Goal: Check status

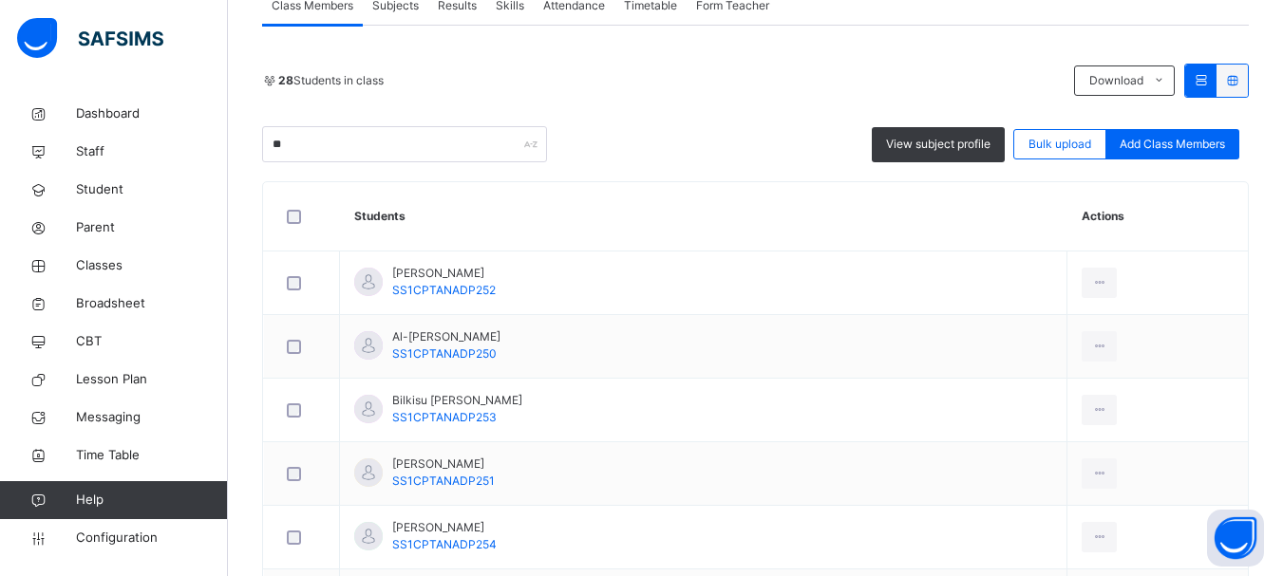
scroll to position [380, 0]
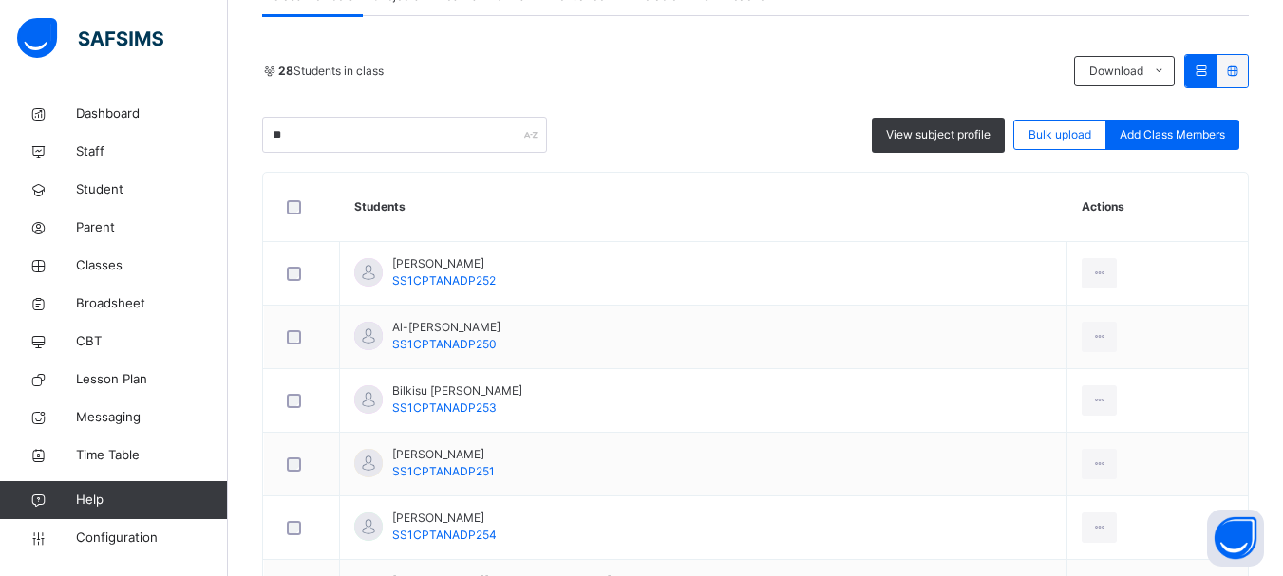
type input "*"
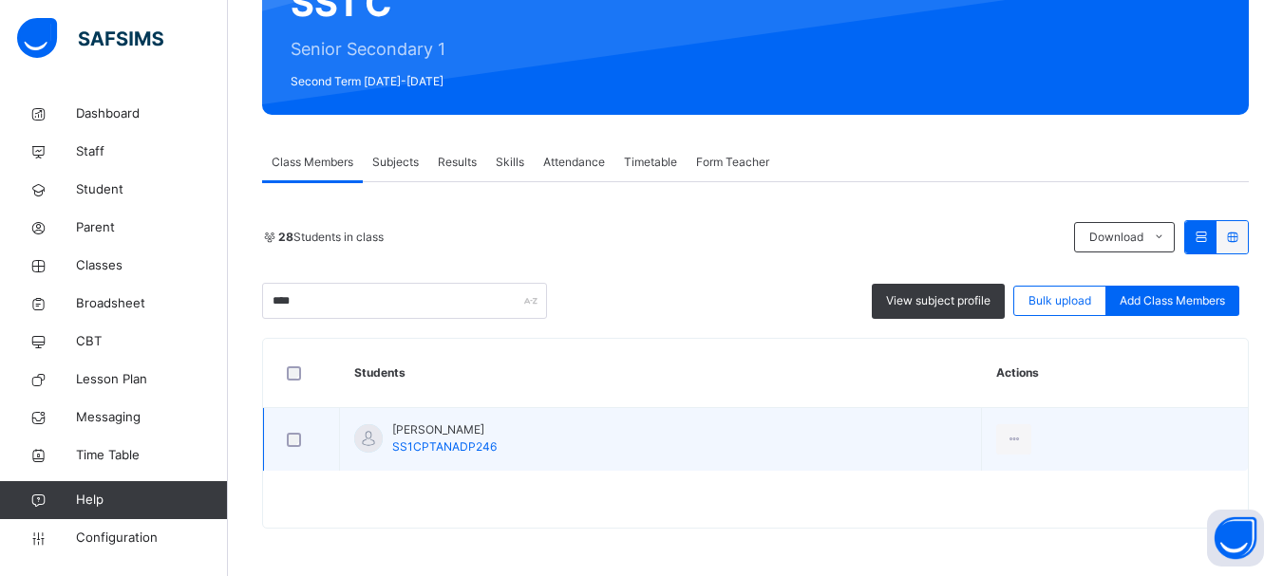
type input "****"
click at [433, 444] on span "SS1CPTANADP246" at bounding box center [444, 447] width 104 height 14
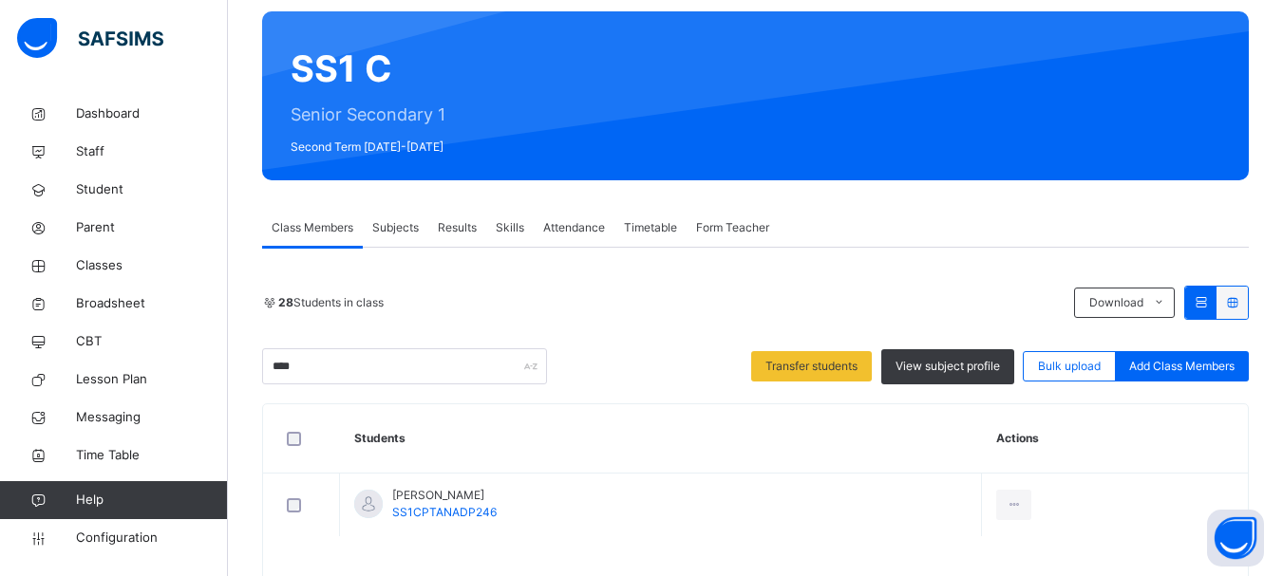
scroll to position [119, 0]
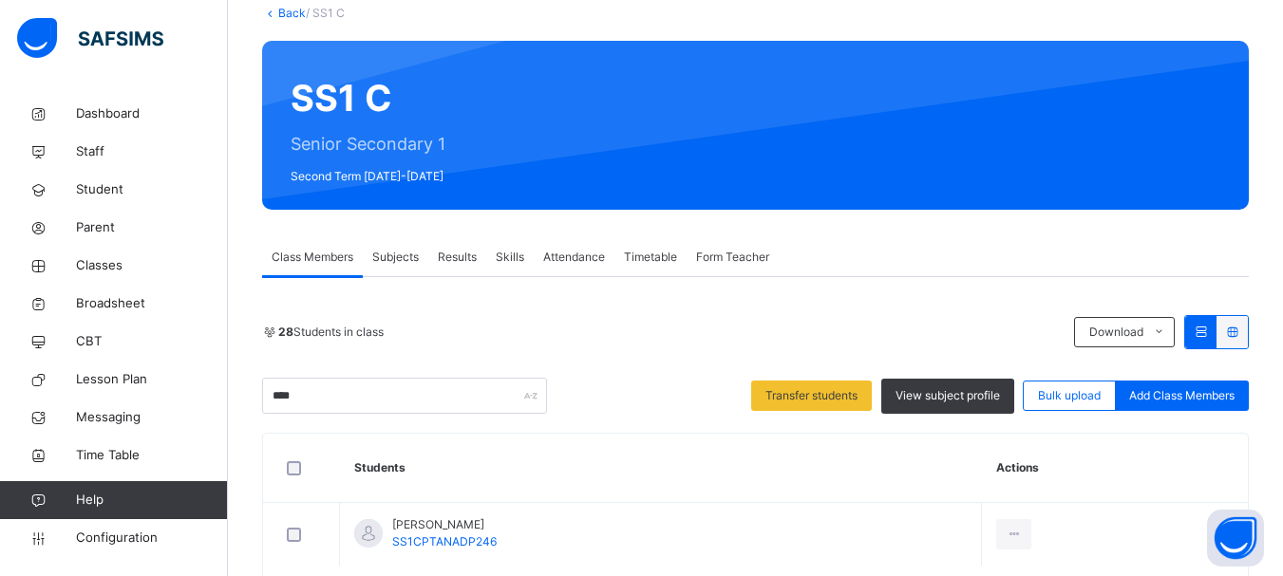
click at [410, 258] on span "Subjects" at bounding box center [395, 257] width 47 height 17
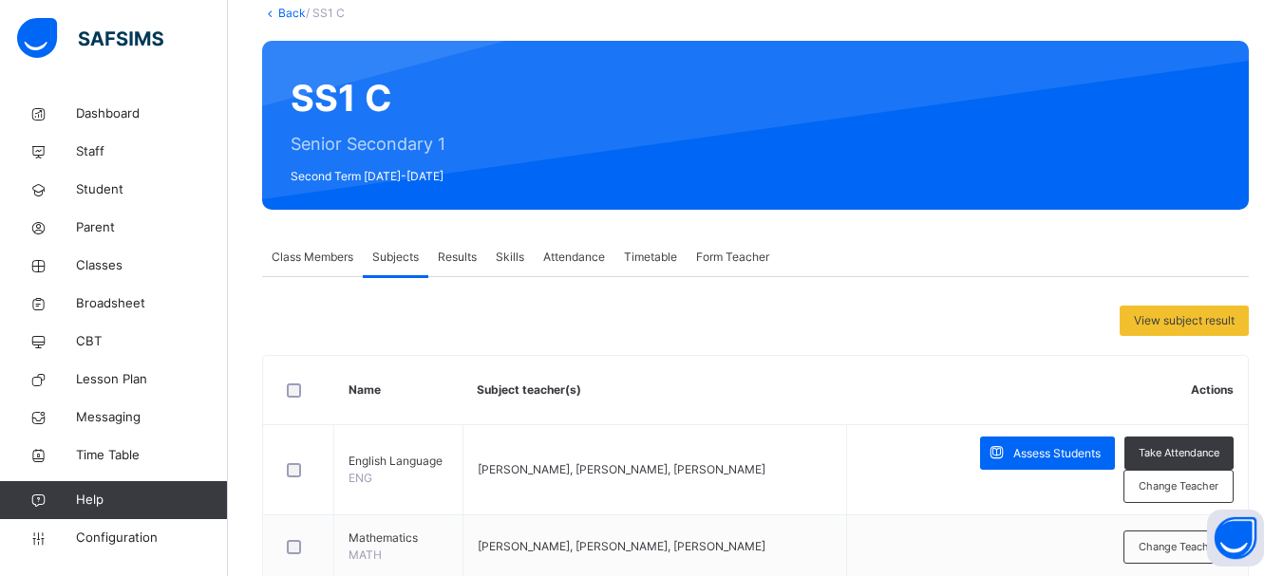
click at [461, 250] on span "Results" at bounding box center [457, 257] width 39 height 17
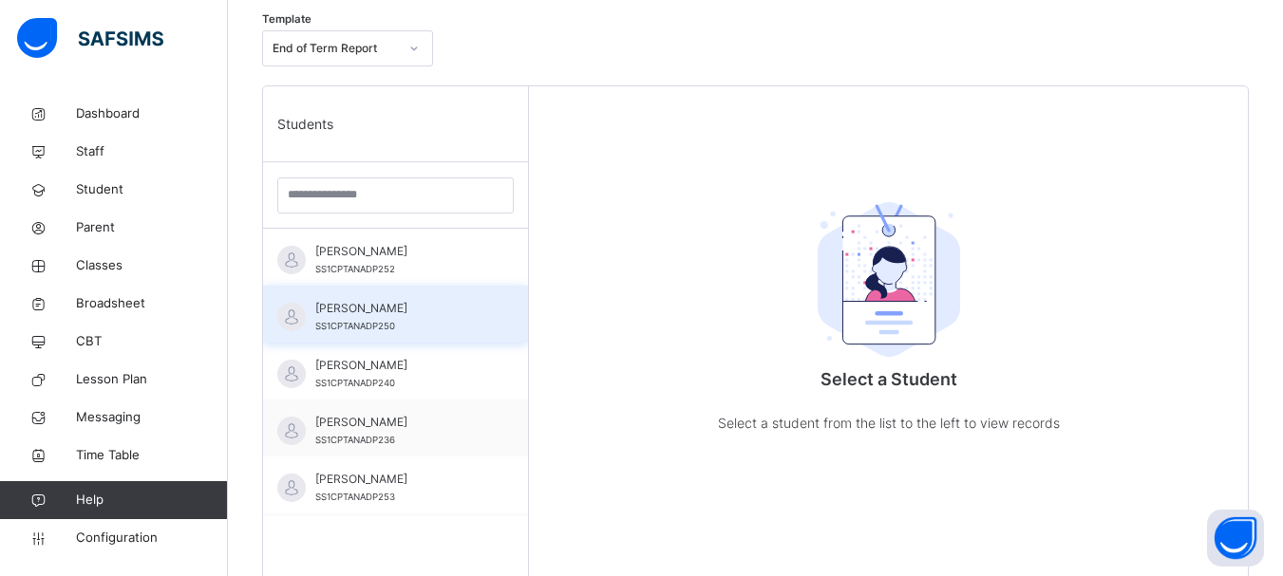
scroll to position [498, 0]
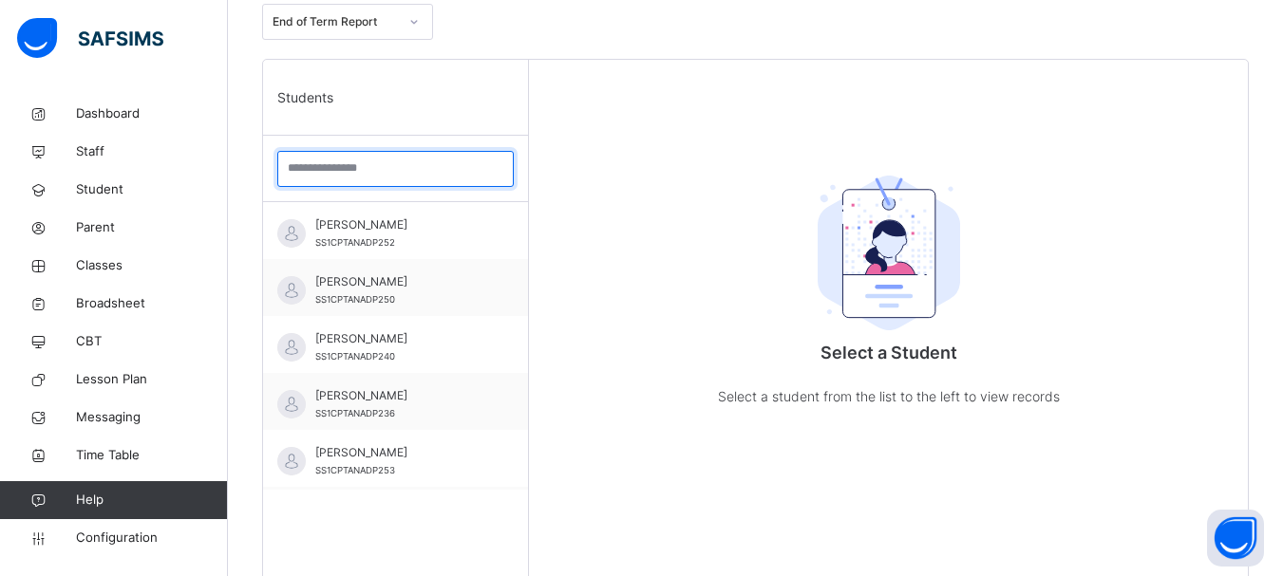
click at [415, 169] on input "search" at bounding box center [395, 169] width 236 height 36
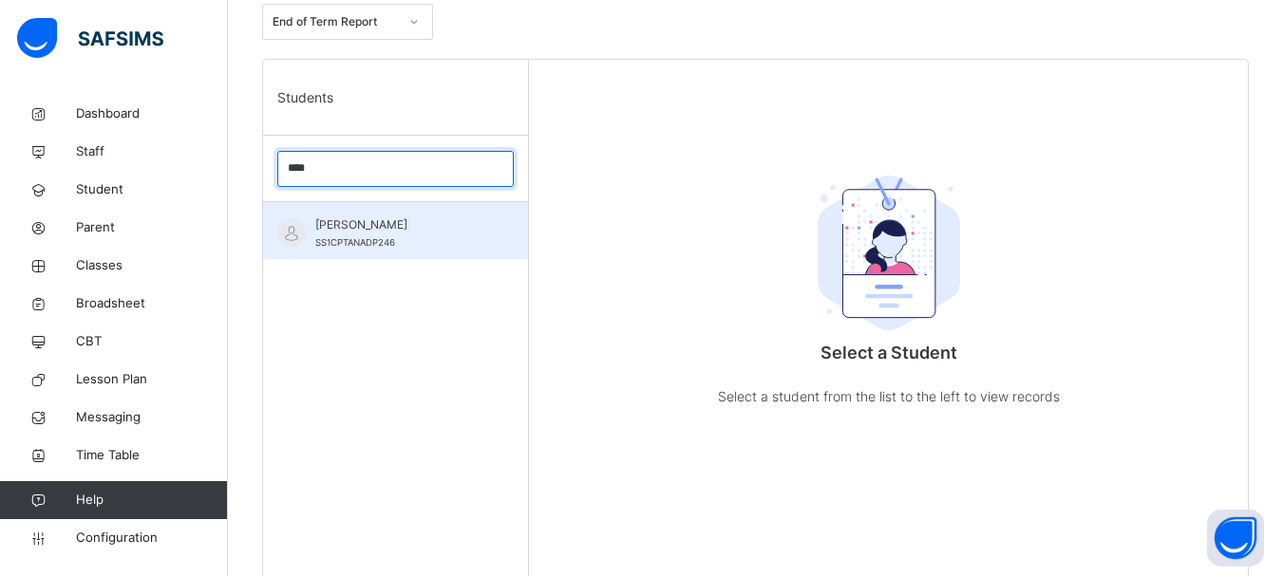
type input "****"
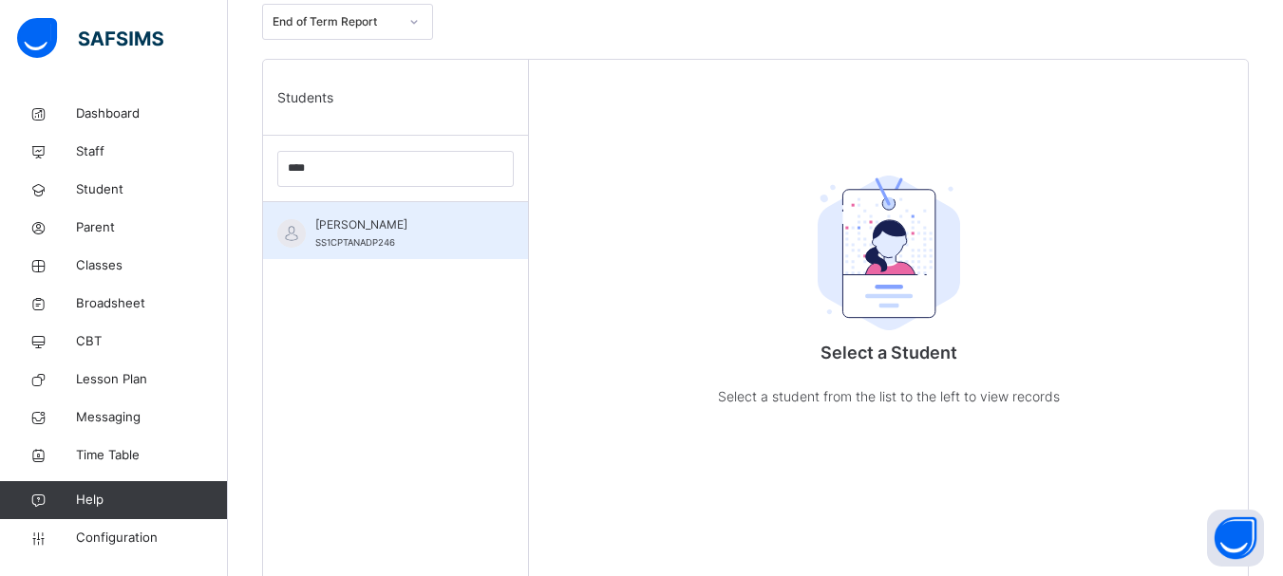
click at [425, 234] on div "[PERSON_NAME] HAMZA SS1CPTANADP246" at bounding box center [400, 233] width 170 height 34
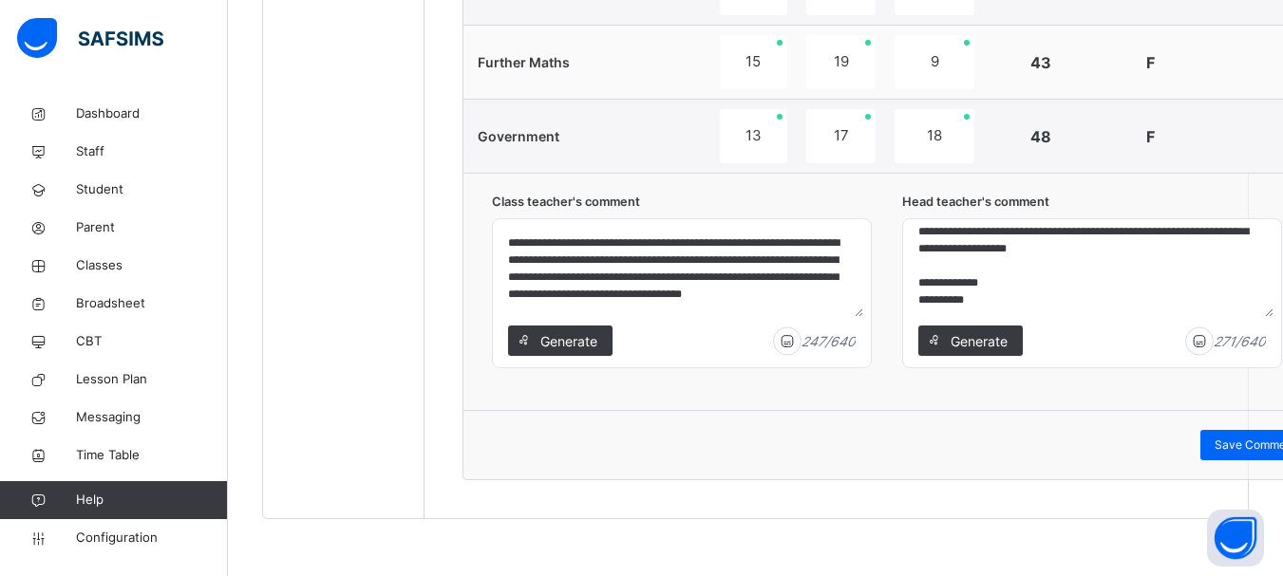
scroll to position [84, 0]
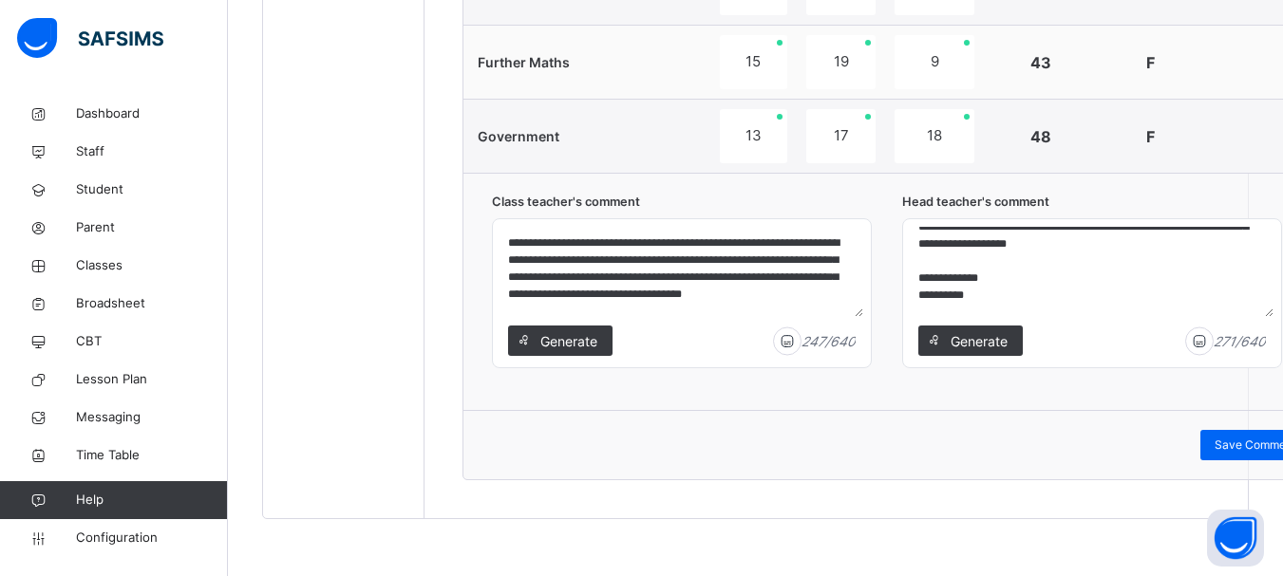
click at [1015, 266] on textarea "**********" at bounding box center [1091, 272] width 363 height 90
type textarea "**********"
click at [1230, 444] on span "Save Comment" at bounding box center [1255, 445] width 82 height 17
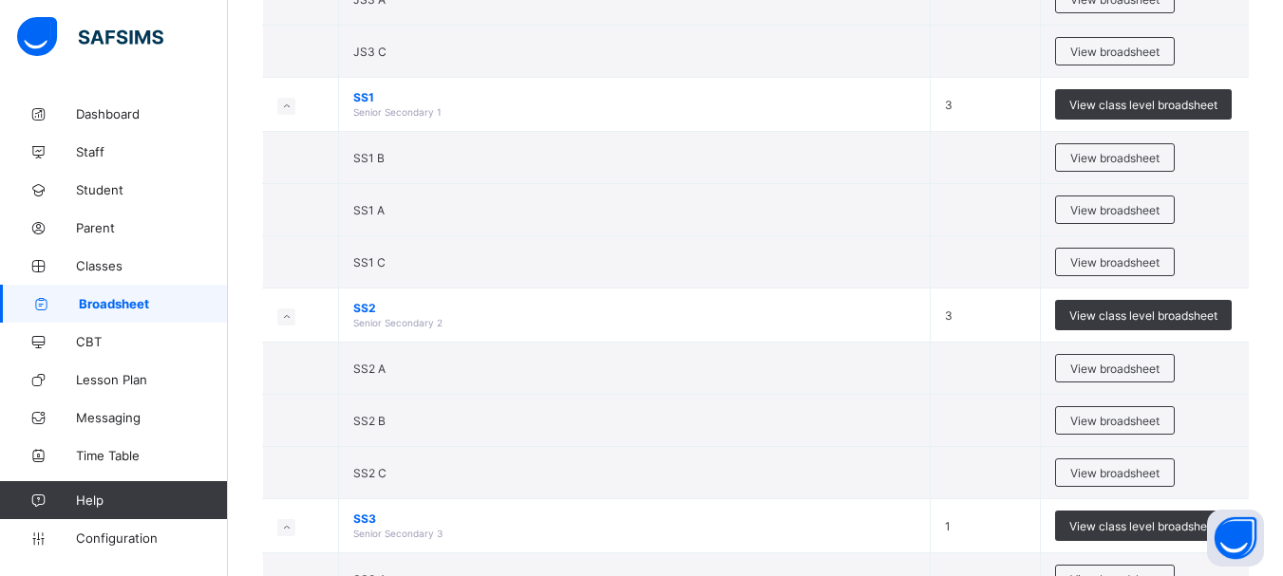
scroll to position [854, 0]
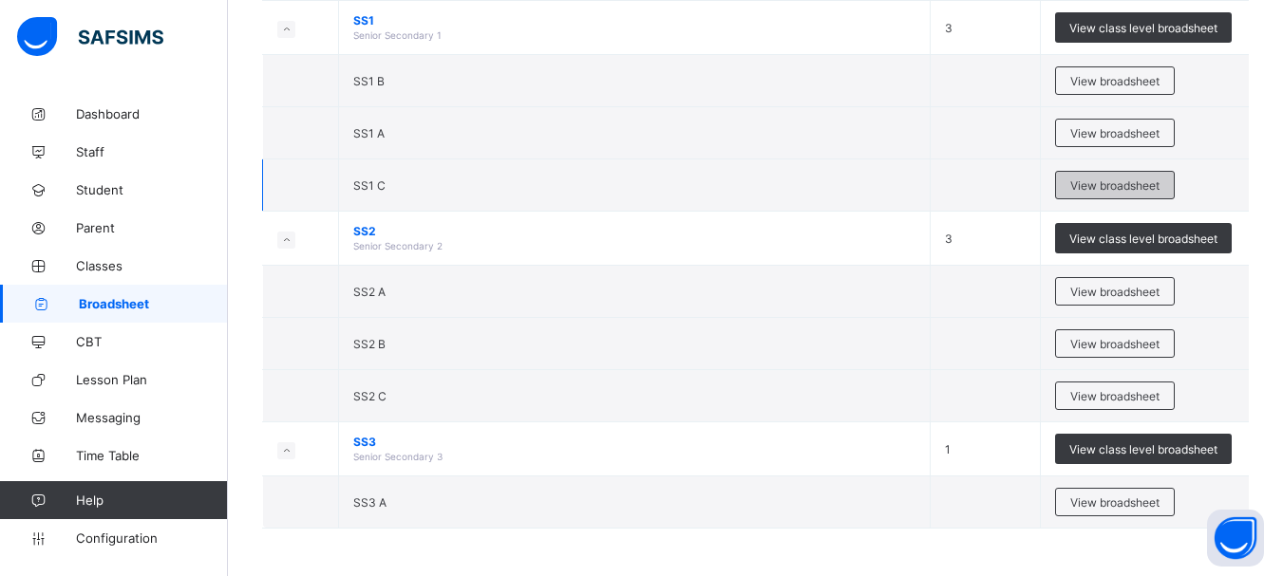
click at [1110, 187] on span "View broadsheet" at bounding box center [1114, 185] width 89 height 14
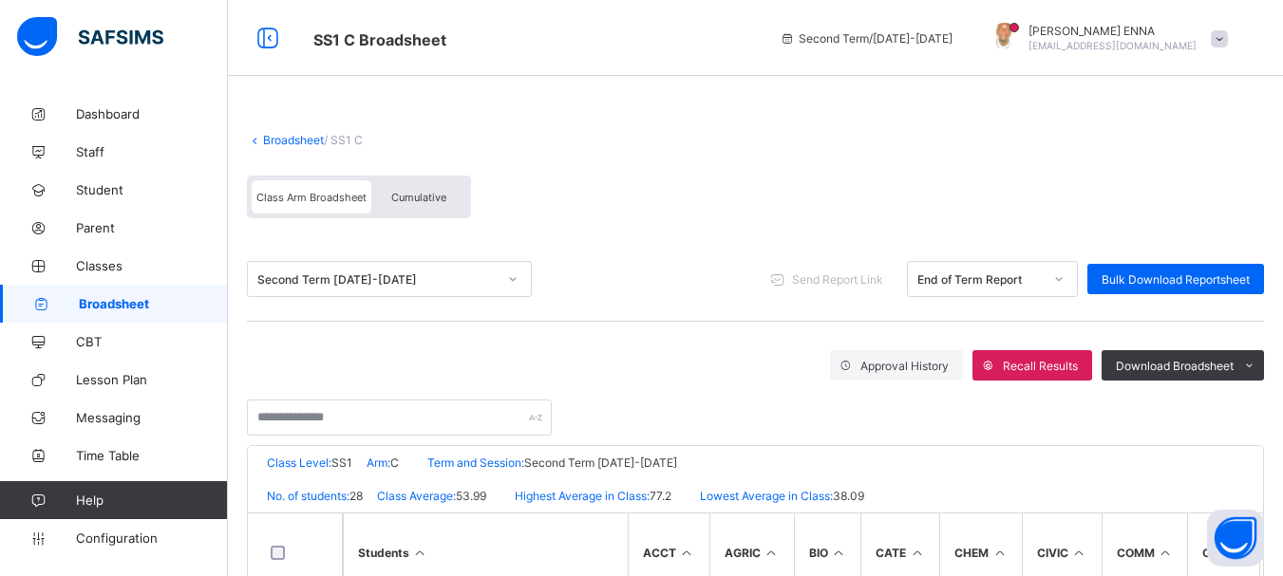
click at [840, 152] on div "Broadsheet / SS1 C Class Arm Broadsheet Cumulative" at bounding box center [755, 175] width 1017 height 123
click at [853, 109] on div "Broadsheet / SS1 C Class Arm Broadsheet Cumulative Second Term 2024-2025 Send R…" at bounding box center [755, 560] width 1055 height 931
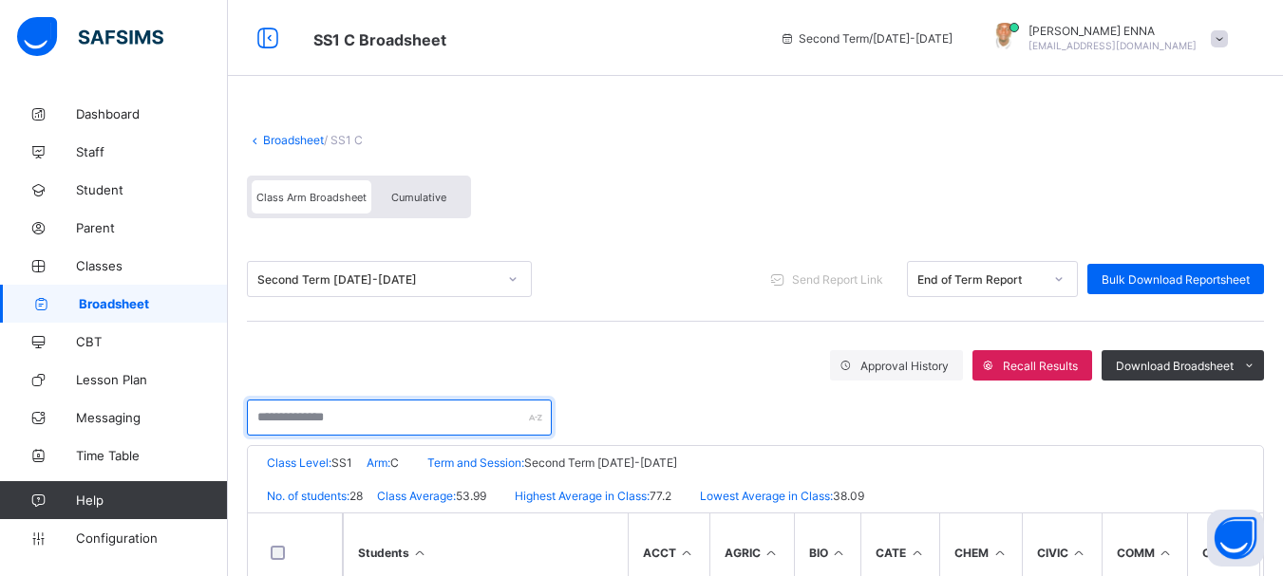
click at [425, 431] on input "text" at bounding box center [399, 418] width 305 height 36
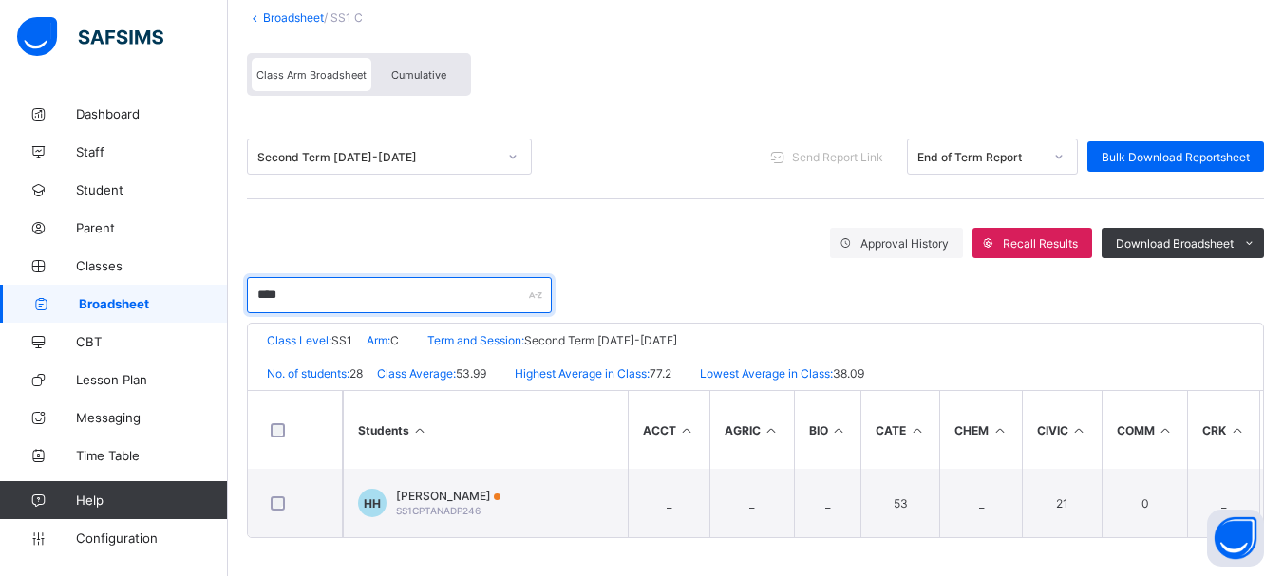
scroll to position [130, 0]
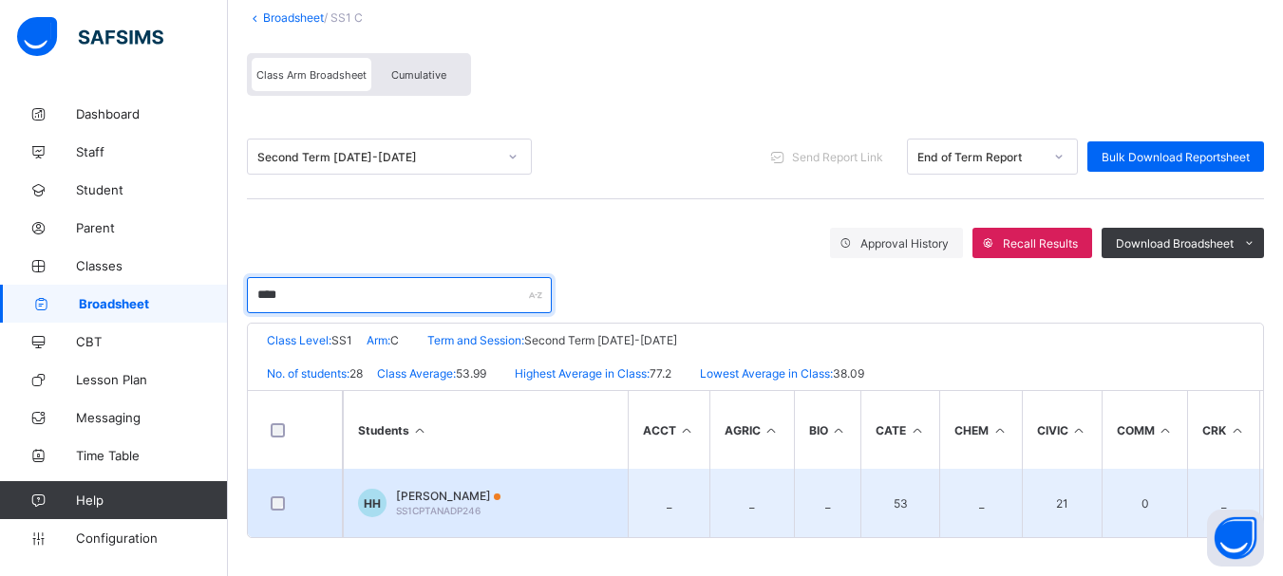
type input "****"
click at [477, 489] on span "[PERSON_NAME]" at bounding box center [448, 496] width 104 height 14
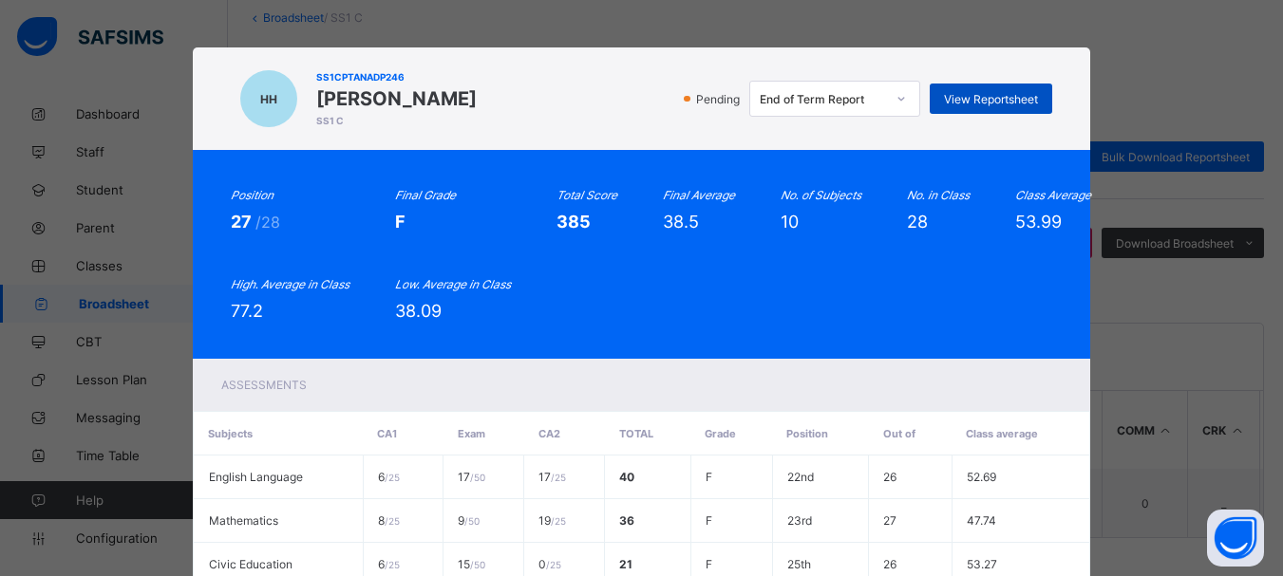
click at [977, 95] on span "View Reportsheet" at bounding box center [991, 99] width 94 height 14
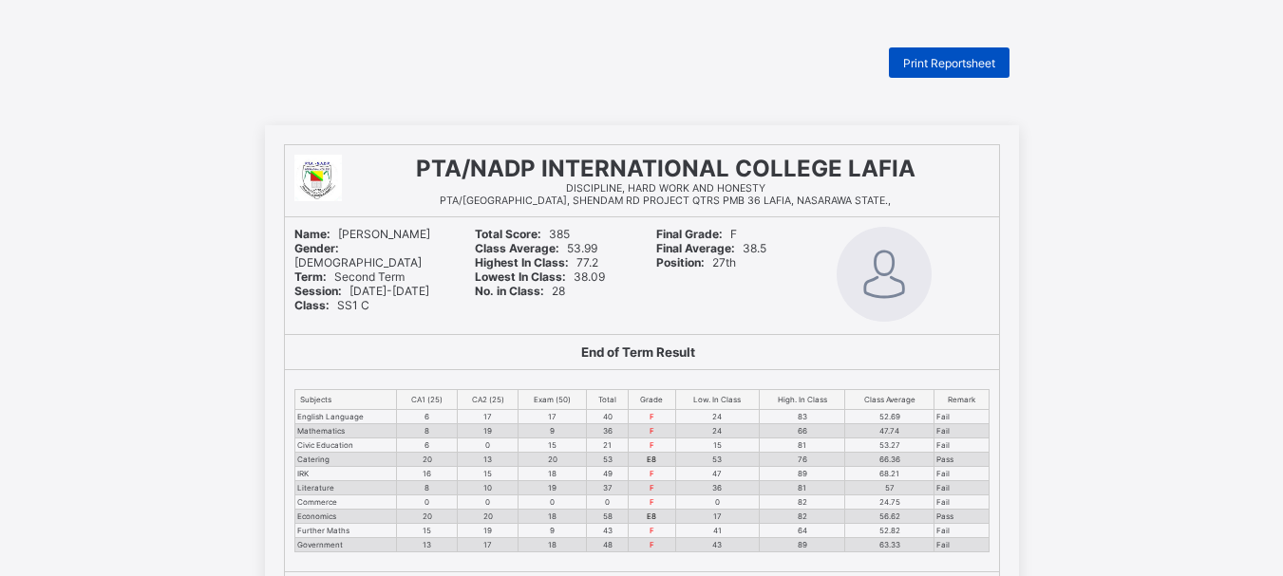
click at [984, 63] on span "Print Reportsheet" at bounding box center [949, 63] width 92 height 14
click at [953, 56] on span "Print Reportsheet" at bounding box center [949, 63] width 92 height 14
